Goal: Task Accomplishment & Management: Manage account settings

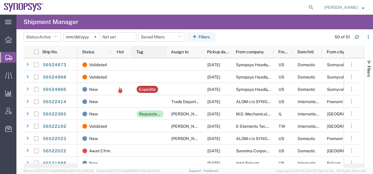
drag, startPoint x: 180, startPoint y: 50, endPoint x: 165, endPoint y: 51, distance: 14.7
click at [165, 51] on div at bounding box center [166, 52] width 2 height 12
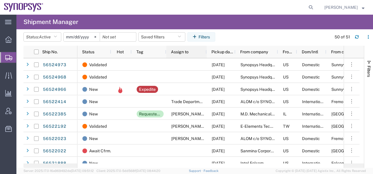
drag, startPoint x: 201, startPoint y: 51, endPoint x: 206, endPoint y: 52, distance: 4.6
click at [206, 52] on div at bounding box center [206, 52] width 2 height 12
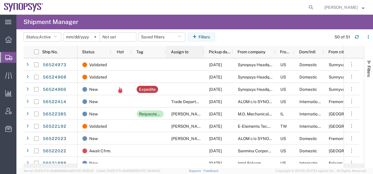
click at [203, 52] on div at bounding box center [204, 52] width 2 height 12
click at [214, 55] on div "Pickup date" at bounding box center [220, 51] width 22 height 9
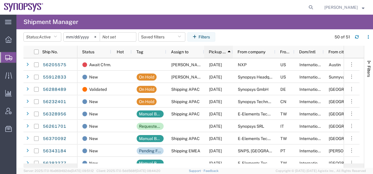
click at [214, 54] on span "Pickup date" at bounding box center [217, 52] width 17 height 5
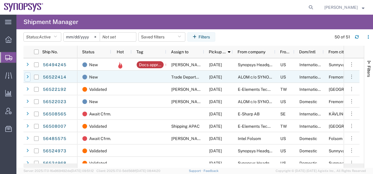
click at [27, 78] on icon at bounding box center [27, 77] width 2 height 4
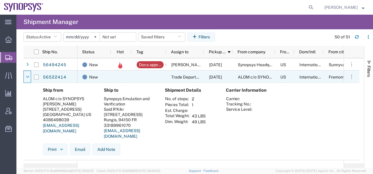
click at [27, 78] on icon at bounding box center [28, 77] width 4 height 4
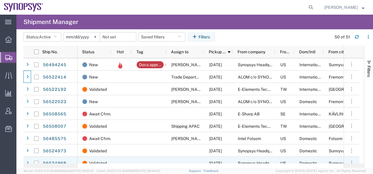
scroll to position [29, 0]
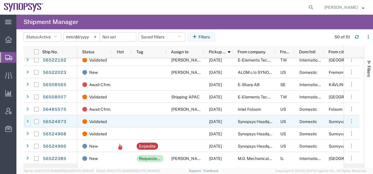
click at [28, 121] on icon at bounding box center [27, 122] width 2 height 4
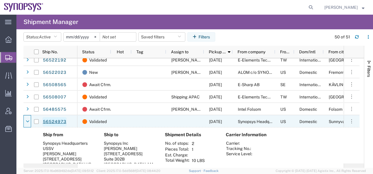
click at [55, 120] on link "56524973" at bounding box center [55, 121] width 24 height 9
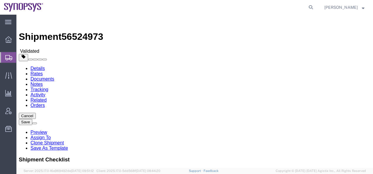
select select "63204"
select select "63193"
click link "Activity"
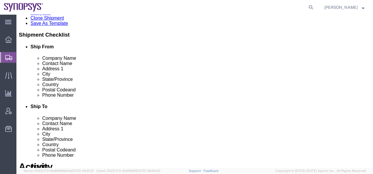
scroll to position [185, 0]
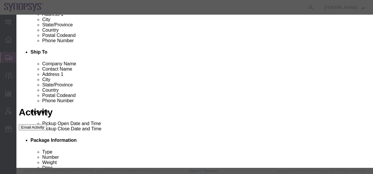
select select "117156"
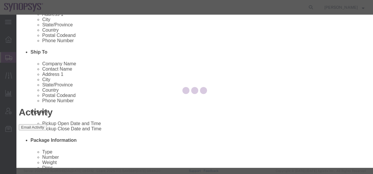
select select
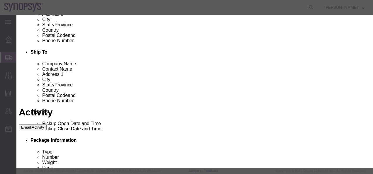
type input "[PERSON_NAME]"
select select "98200"
drag, startPoint x: 169, startPoint y: 69, endPoint x: 172, endPoint y: 69, distance: 2.9
checkbox input "false"
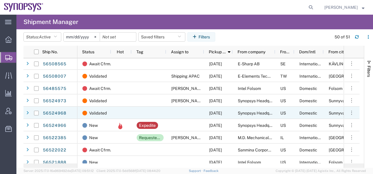
scroll to position [59, 0]
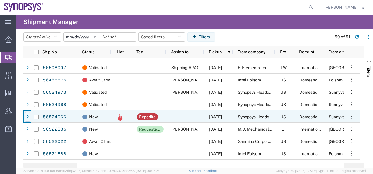
click at [28, 117] on icon at bounding box center [27, 117] width 2 height 4
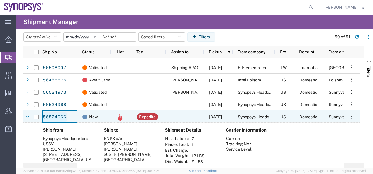
click at [53, 116] on link "56524966" at bounding box center [55, 117] width 24 height 9
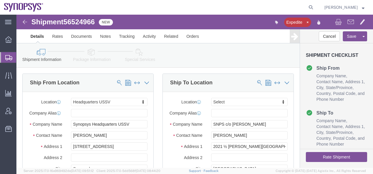
select select "63204"
select select
click link "Notes"
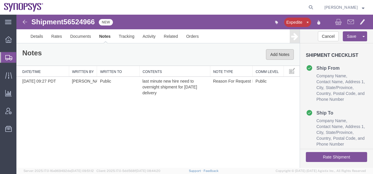
click at [272, 57] on button "Add Notes" at bounding box center [280, 54] width 28 height 11
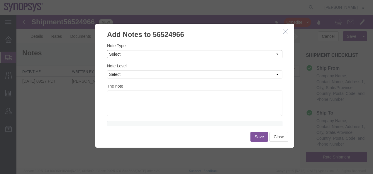
click at [121, 53] on select "Select Approval Bid Notes Carrier Change Notes Claim Notes Content Hazmat Notes…" at bounding box center [194, 54] width 175 height 8
select select "ON_BEHALF_OF_NOTES"
click at [107, 50] on select "Select Approval Bid Notes Carrier Change Notes Claim Notes Content Hazmat Notes…" at bounding box center [194, 54] width 175 height 8
click at [119, 76] on select "Select Private to Account Private to Vendor Public" at bounding box center [194, 74] width 175 height 8
select select "PUBLIC"
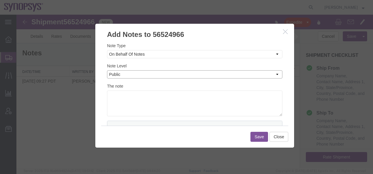
click at [107, 70] on select "Select Private to Account Private to Vendor Public" at bounding box center [194, 74] width 175 height 8
click at [115, 101] on textarea at bounding box center [194, 104] width 175 height 26
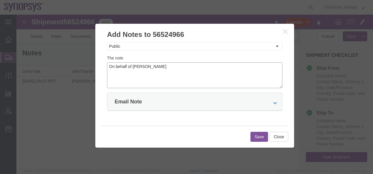
type textarea "On behalf of [PERSON_NAME]"
click at [258, 137] on button "Save" at bounding box center [259, 137] width 18 height 10
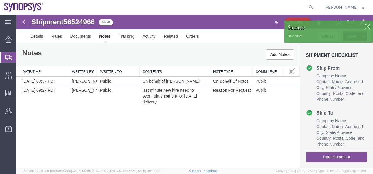
click at [367, 25] on div at bounding box center [367, 26] width 9 height 9
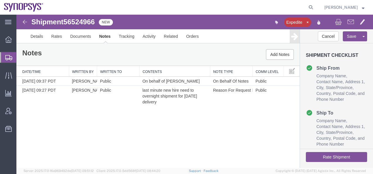
click at [354, 37] on button "Save" at bounding box center [352, 36] width 18 height 10
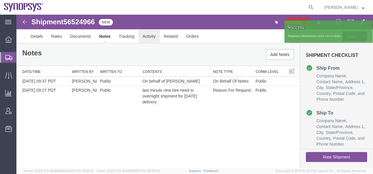
click at [148, 36] on link "Activity" at bounding box center [148, 36] width 21 height 14
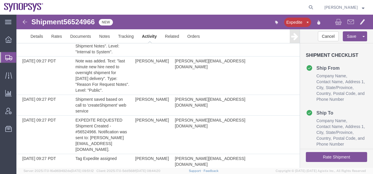
scroll to position [279, 0]
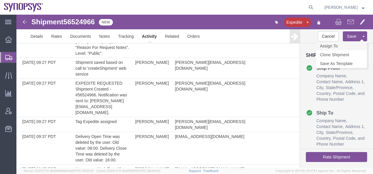
click at [326, 45] on link "Assign To" at bounding box center [341, 46] width 51 height 9
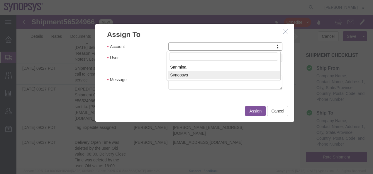
select select "117156"
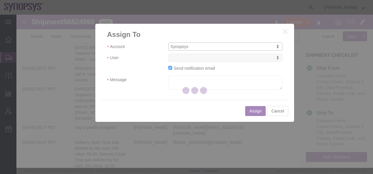
select select
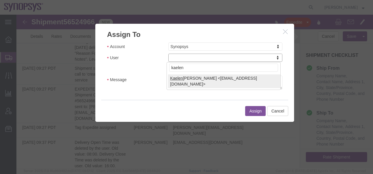
type input "kaelen"
select select "98361"
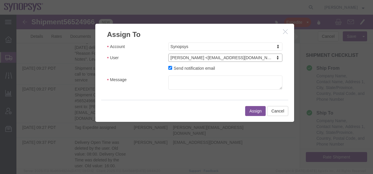
click at [166, 68] on div "Send notification email" at bounding box center [225, 69] width 123 height 8
click at [166, 67] on div "Send notification email" at bounding box center [225, 69] width 123 height 8
click at [168, 66] on input "Send notification email" at bounding box center [170, 68] width 4 height 4
checkbox input "false"
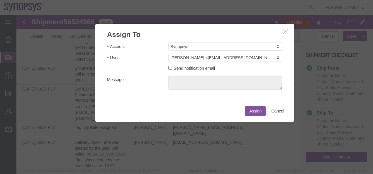
click at [248, 111] on button "Assign" at bounding box center [255, 111] width 21 height 10
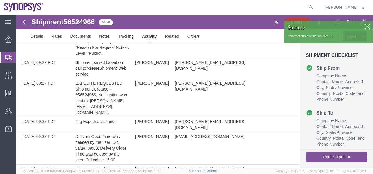
click at [23, 22] on img at bounding box center [24, 21] width 7 height 7
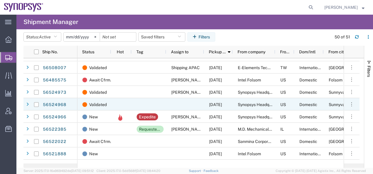
scroll to position [59, 0]
click at [28, 105] on icon at bounding box center [27, 105] width 2 height 4
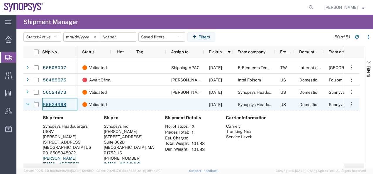
click at [56, 104] on link "56524968" at bounding box center [55, 104] width 24 height 9
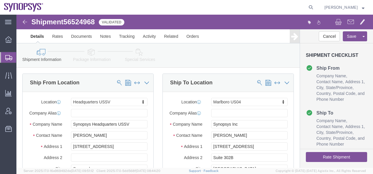
select select "63204"
select select "63193"
click link "Activity"
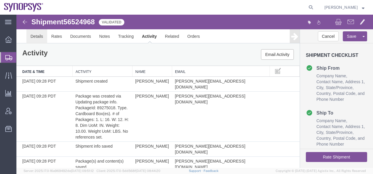
click at [36, 36] on link "Details" at bounding box center [36, 36] width 21 height 14
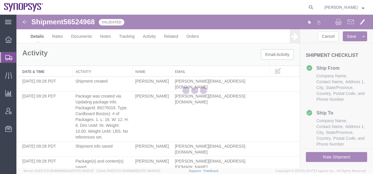
select select "63204"
select select "63193"
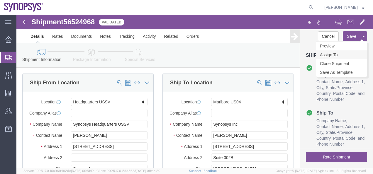
click link "Assign To"
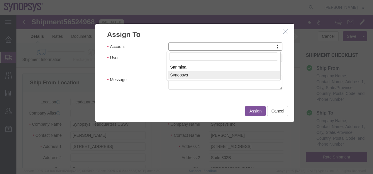
select select "117156"
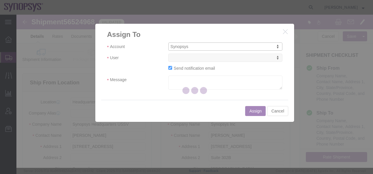
select select
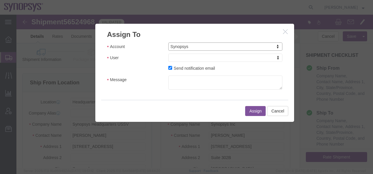
drag, startPoint x: 174, startPoint y: 58, endPoint x: 158, endPoint y: 43, distance: 22.0
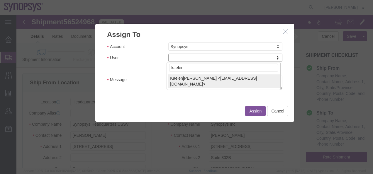
type input "kaelen"
select select "98361"
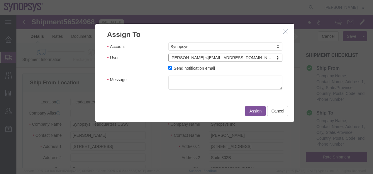
click button "Assign"
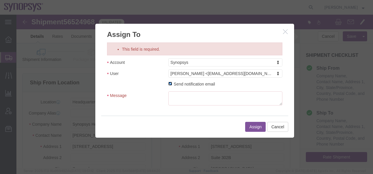
click input "Send notification email"
checkbox input "false"
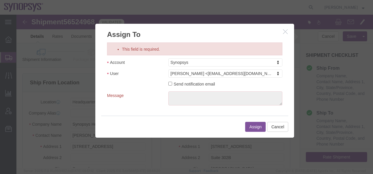
click button "Assign"
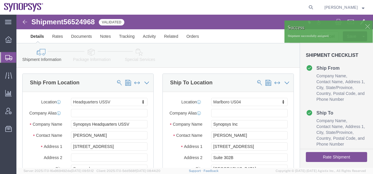
click img
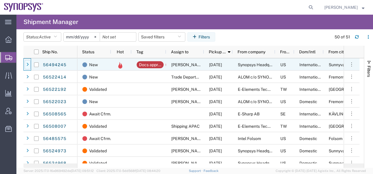
click at [27, 65] on icon at bounding box center [27, 65] width 2 height 4
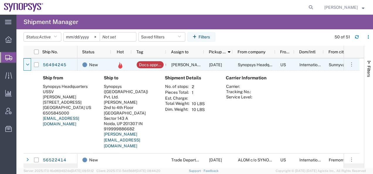
click at [27, 65] on icon at bounding box center [28, 65] width 4 height 4
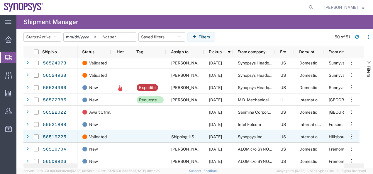
scroll to position [88, 0]
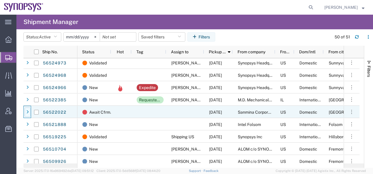
click at [28, 111] on icon at bounding box center [27, 112] width 2 height 4
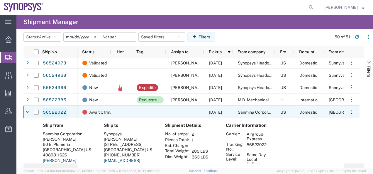
click at [52, 112] on link "56522022" at bounding box center [55, 112] width 24 height 9
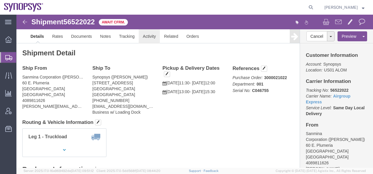
click link "Activity"
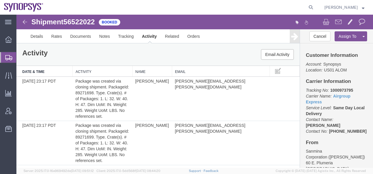
click at [22, 20] on img at bounding box center [24, 21] width 7 height 7
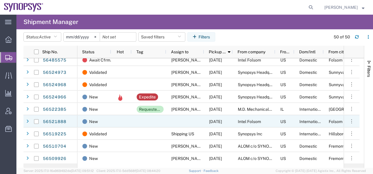
scroll to position [88, 0]
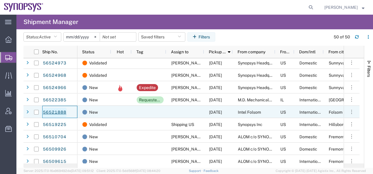
click at [53, 111] on link "56521888" at bounding box center [55, 112] width 24 height 9
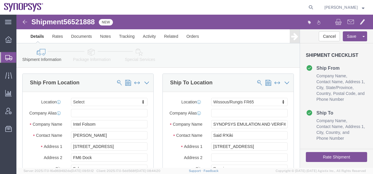
select select
select select "63109"
click link "Activity"
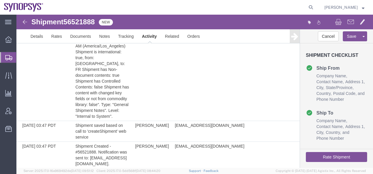
scroll to position [574, 0]
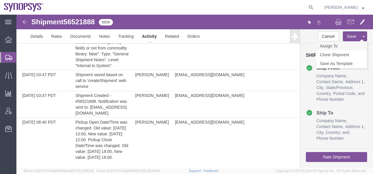
click at [333, 44] on link "Assign To" at bounding box center [341, 46] width 51 height 9
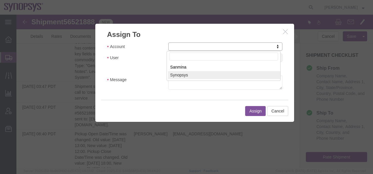
select select "117156"
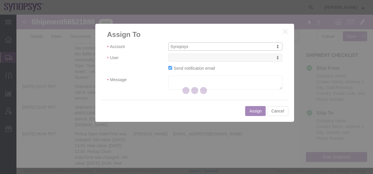
select select
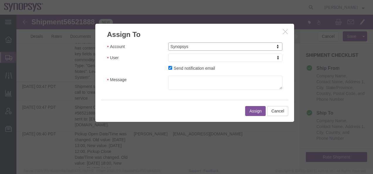
drag, startPoint x: 192, startPoint y: 73, endPoint x: 176, endPoint y: 58, distance: 22.0
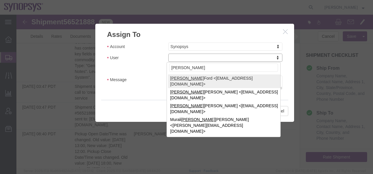
type input "[PERSON_NAME]"
select select "98360"
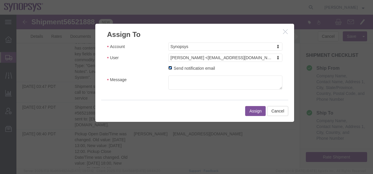
click at [168, 68] on input "Send notification email" at bounding box center [170, 68] width 4 height 4
checkbox input "false"
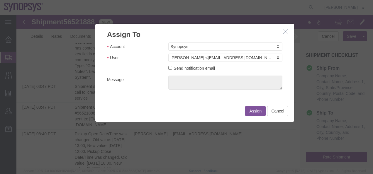
click at [248, 110] on button "Assign" at bounding box center [255, 111] width 21 height 10
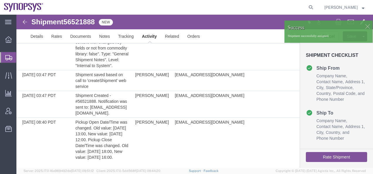
click at [23, 21] on img at bounding box center [24, 21] width 7 height 7
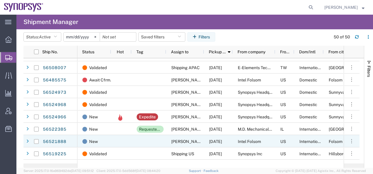
scroll to position [88, 0]
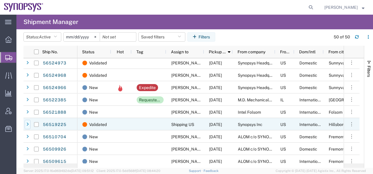
click at [28, 124] on icon at bounding box center [27, 125] width 2 height 4
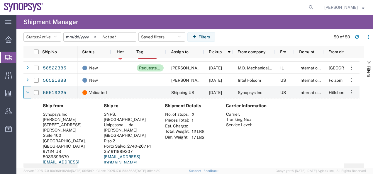
scroll to position [117, 0]
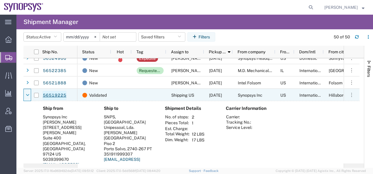
click at [55, 95] on link "56519225" at bounding box center [55, 95] width 24 height 9
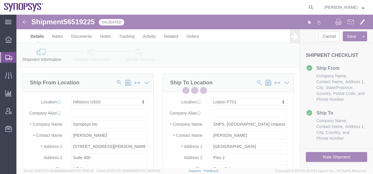
select select "63190"
select select "63152"
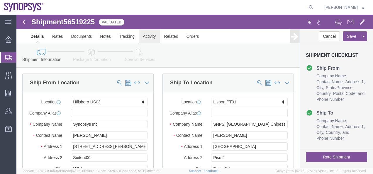
click link "Activity"
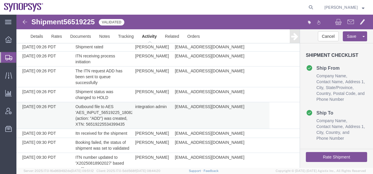
scroll to position [494, 0]
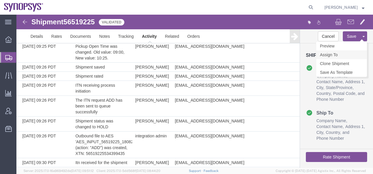
click at [334, 54] on link "Assign To" at bounding box center [341, 54] width 51 height 9
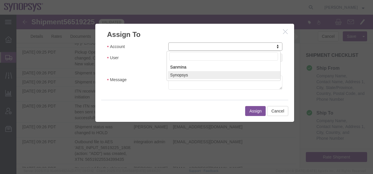
select select "117156"
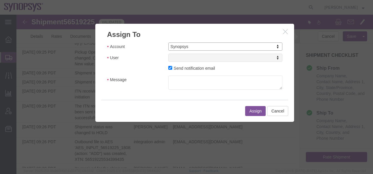
select select
drag, startPoint x: 190, startPoint y: 74, endPoint x: 173, endPoint y: 59, distance: 22.0
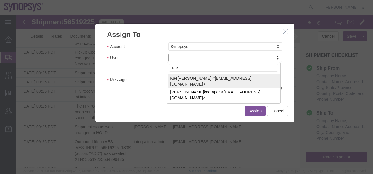
type input "kael"
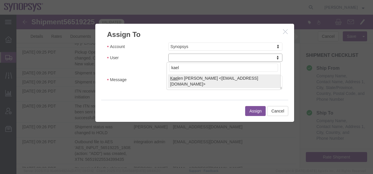
select select "98361"
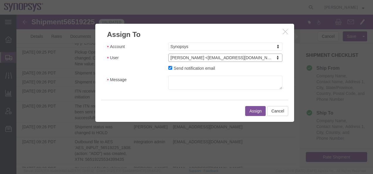
click at [168, 65] on label "Send notification email" at bounding box center [191, 68] width 47 height 6
click at [168, 66] on input "Send notification email" at bounding box center [170, 68] width 4 height 4
checkbox input "false"
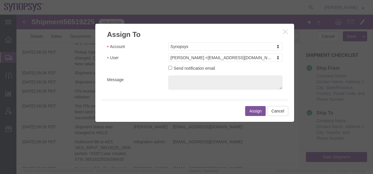
click at [255, 111] on button "Assign" at bounding box center [255, 111] width 21 height 10
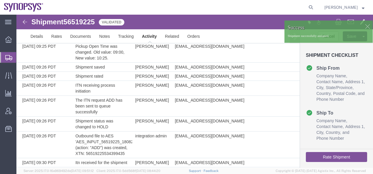
click at [25, 22] on img at bounding box center [24, 21] width 7 height 7
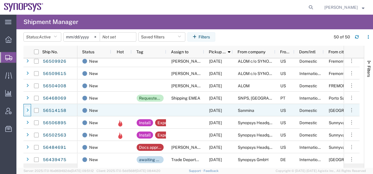
click at [27, 110] on icon at bounding box center [27, 110] width 2 height 4
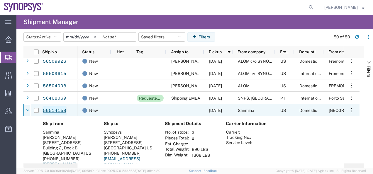
click at [50, 110] on link "56514158" at bounding box center [55, 110] width 24 height 9
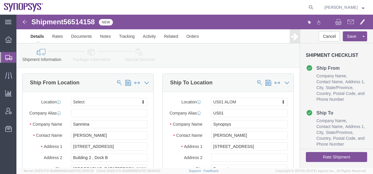
select select
select select "65511"
click link "Activity"
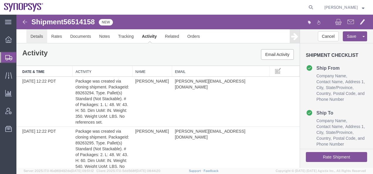
click at [34, 38] on link "Details" at bounding box center [36, 36] width 21 height 14
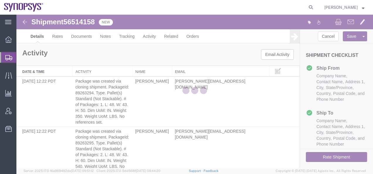
select select "65511"
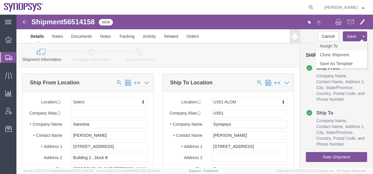
click link "Assign To"
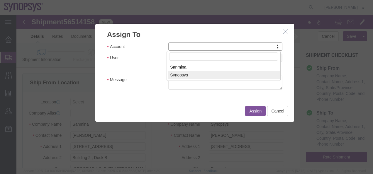
select select "117156"
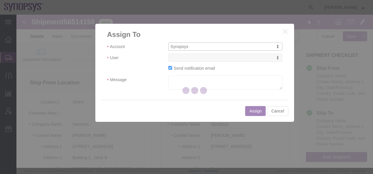
select select
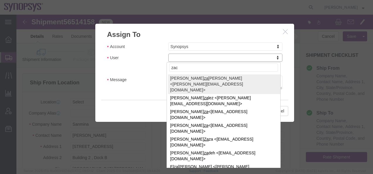
type input "[PERSON_NAME]"
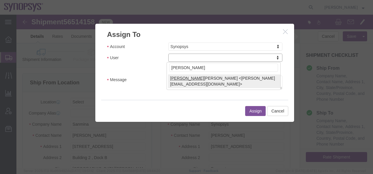
select select "98200"
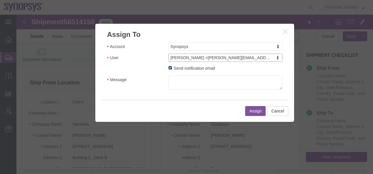
click input "Send notification email"
checkbox input "false"
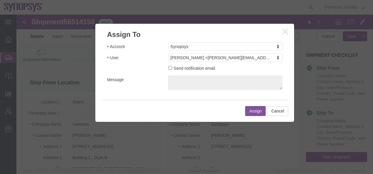
click button "Assign"
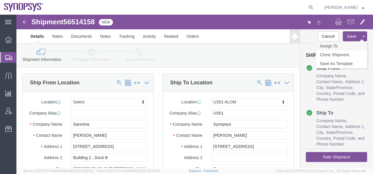
click link "Assign To"
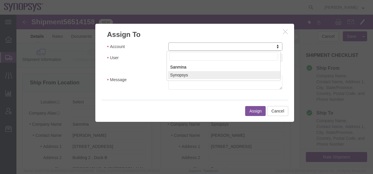
select select "117156"
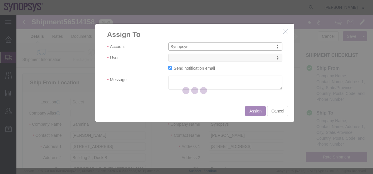
select select
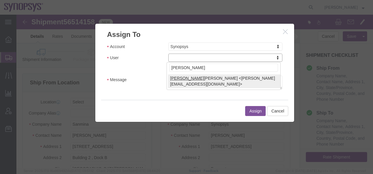
type input "[PERSON_NAME]"
select select "98200"
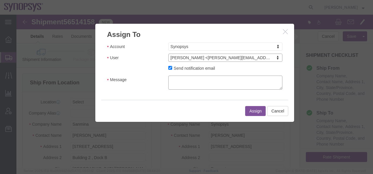
click textarea "Message"
type textarea "D"
type textarea "F"
type textarea "Please book this shipment. Thanks"
click button "Assign"
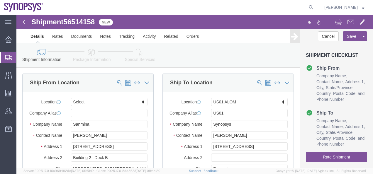
click img
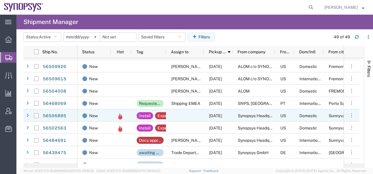
scroll to position [176, 0]
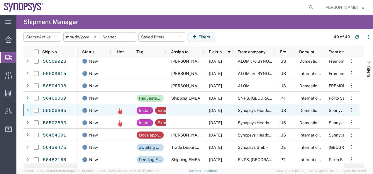
click at [28, 110] on icon at bounding box center [27, 110] width 2 height 4
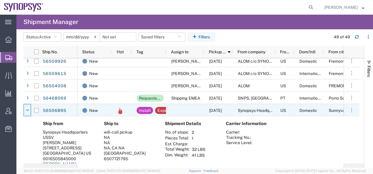
click at [27, 109] on icon at bounding box center [28, 110] width 4 height 4
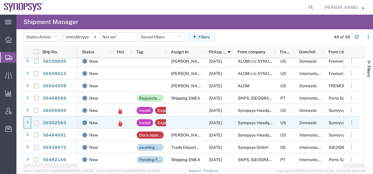
click at [29, 122] on div at bounding box center [28, 122] width 6 height 9
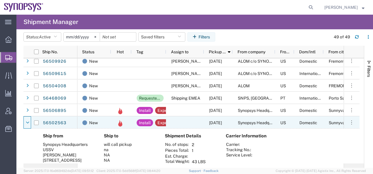
click at [29, 122] on div at bounding box center [28, 122] width 6 height 9
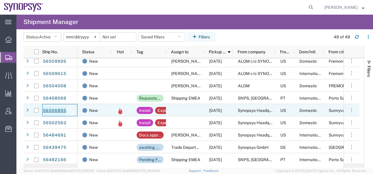
click at [49, 111] on link "56506895" at bounding box center [55, 110] width 24 height 9
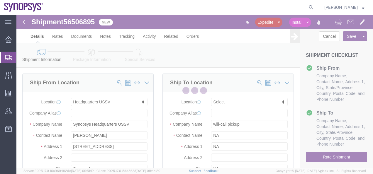
select select "63204"
select select
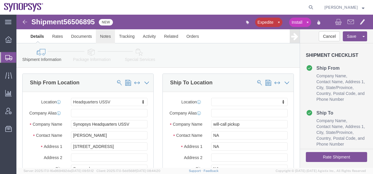
click link "Notes"
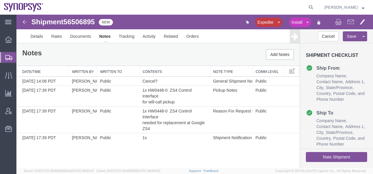
click at [24, 22] on img at bounding box center [24, 21] width 7 height 7
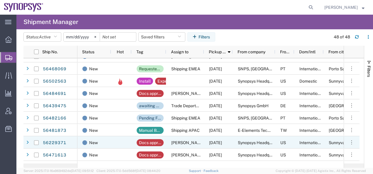
scroll to position [235, 0]
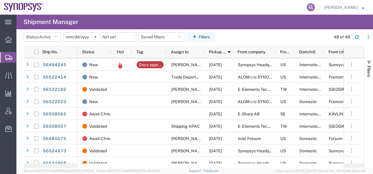
click at [315, 7] on icon at bounding box center [311, 7] width 8 height 8
paste input "56521888"
type input "56521888"
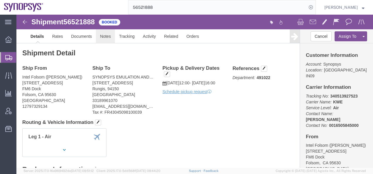
click link "Notes"
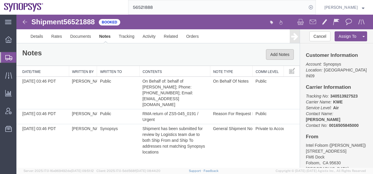
click at [275, 56] on button "Add Notes" at bounding box center [280, 54] width 28 height 11
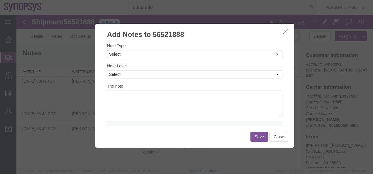
click at [129, 55] on select "Select Approval Bid Notes Carrier Change Notes Claim Notes Content Hazmat Notes…" at bounding box center [194, 54] width 175 height 8
select select "PICK_UP_NOTES"
click at [107, 50] on select "Select Approval Bid Notes Carrier Change Notes Claim Notes Content Hazmat Notes…" at bounding box center [194, 54] width 175 height 8
click at [117, 74] on select "Select Private to Account Private to Vendor Public" at bounding box center [194, 74] width 175 height 8
select select "PUBLIC"
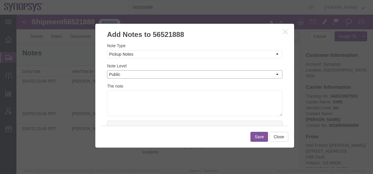
click at [107, 70] on select "Select Private to Account Private to Vendor Public" at bounding box center [194, 74] width 175 height 8
click at [117, 96] on textarea at bounding box center [194, 104] width 175 height 26
click at [121, 94] on textarea at bounding box center [194, 104] width 175 height 26
paste textarea "[PERSON_NAME] Synopsys HW Team Test & Validation Engineering, Shipping & Receiv…"
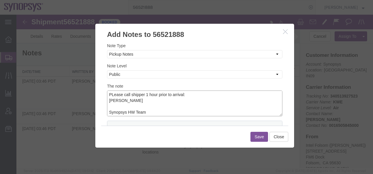
click at [109, 113] on textarea "PLease call shipper 1 hour prior to arrival: [PERSON_NAME] Synopsys HW Team Tes…" at bounding box center [194, 104] width 175 height 26
drag, startPoint x: 225, startPoint y: 105, endPoint x: 110, endPoint y: 108, distance: 115.5
click at [110, 108] on textarea "PLease call shipper 1 hour prior to arrival: [PERSON_NAME]--Synopsys HW Team Te…" at bounding box center [194, 104] width 175 height 26
click at [108, 107] on textarea "PLease call shipper 1 hour prior to arrival: [PERSON_NAME]--Synopsys HW Team 27…" at bounding box center [194, 104] width 175 height 26
type textarea "Please call shipper 1 hour prior to arrival: [PERSON_NAME]--Synopsys HW Team Ph…"
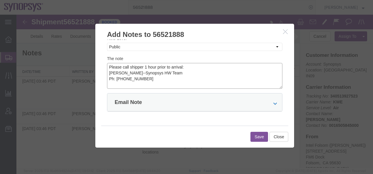
scroll to position [28, 0]
click at [273, 103] on icon at bounding box center [275, 103] width 4 height 4
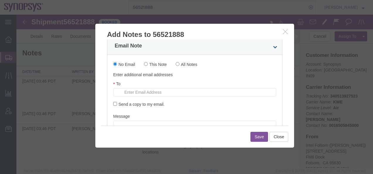
scroll to position [87, 0]
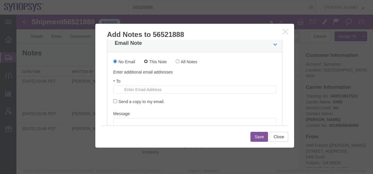
click at [147, 60] on input "This Note" at bounding box center [146, 62] width 4 height 4
radio input "true"
click at [115, 101] on input "Send a copy to my email." at bounding box center [115, 101] width 4 height 4
checkbox input "true"
click at [127, 90] on input "text" at bounding box center [155, 90] width 69 height 8
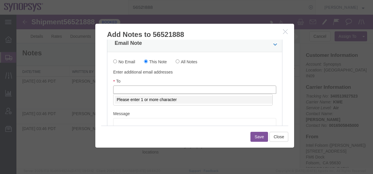
paste input "[EMAIL_ADDRESS][DOMAIN_NAME]"
type input "[EMAIL_ADDRESS][DOMAIN_NAME]"
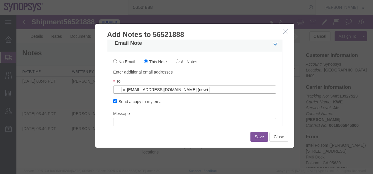
scroll to position [0, 0]
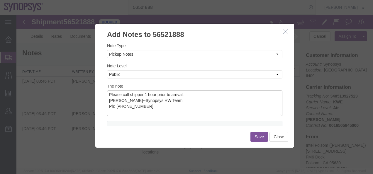
drag, startPoint x: 149, startPoint y: 106, endPoint x: 103, endPoint y: 94, distance: 46.6
click at [103, 94] on div "Note Type Select Approval Bid Notes Carrier Change Notes Claim Notes Content Ha…" at bounding box center [194, 83] width 199 height 86
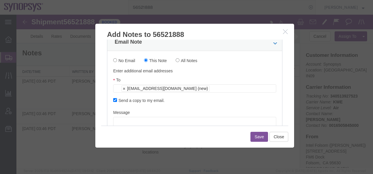
scroll to position [117, 0]
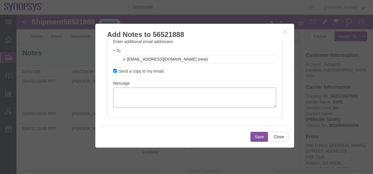
click at [128, 94] on textarea at bounding box center [194, 98] width 163 height 20
paste textarea "Please call shipper 1 hour prior to arrival: [PERSON_NAME]--Synopsys HW Team Ph…"
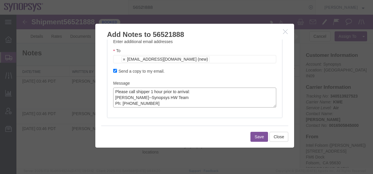
type textarea "Please call shipper 1 hour prior to arrival: [PERSON_NAME]--Synopsys HW Team Ph…"
click at [205, 60] on ul "[EMAIL_ADDRESS][DOMAIN_NAME] (new)" at bounding box center [194, 59] width 163 height 8
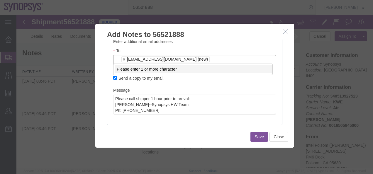
paste input "Please call shipper 1 hour prior to arrival: [PERSON_NAME]--Synopsys HW Team Ph…"
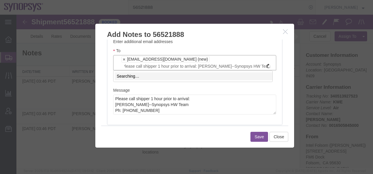
scroll to position [0, 0]
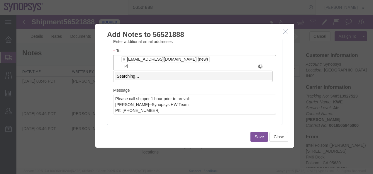
type input "P"
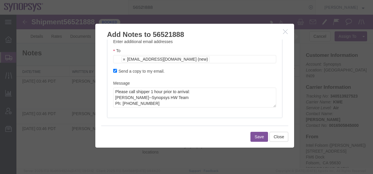
paste input "[EMAIL_ADDRESS][DOMAIN_NAME]"
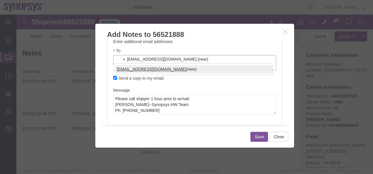
type input "[EMAIL_ADDRESS][DOMAIN_NAME]"
type input "[EMAIL_ADDRESS][DOMAIN_NAME],[PERSON_NAME][EMAIL_ADDRESS][DOMAIN_NAME]"
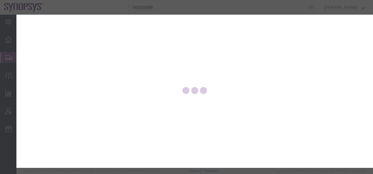
select select "PICK_UP_NOTES"
select select "PUBLIC"
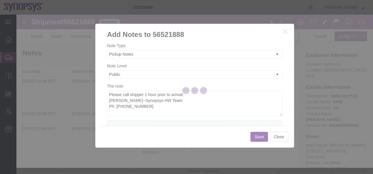
scroll to position [117, 0]
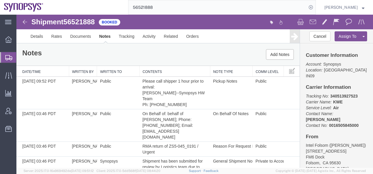
click at [24, 21] on img at bounding box center [24, 21] width 7 height 7
